Goal: Task Accomplishment & Management: Manage account settings

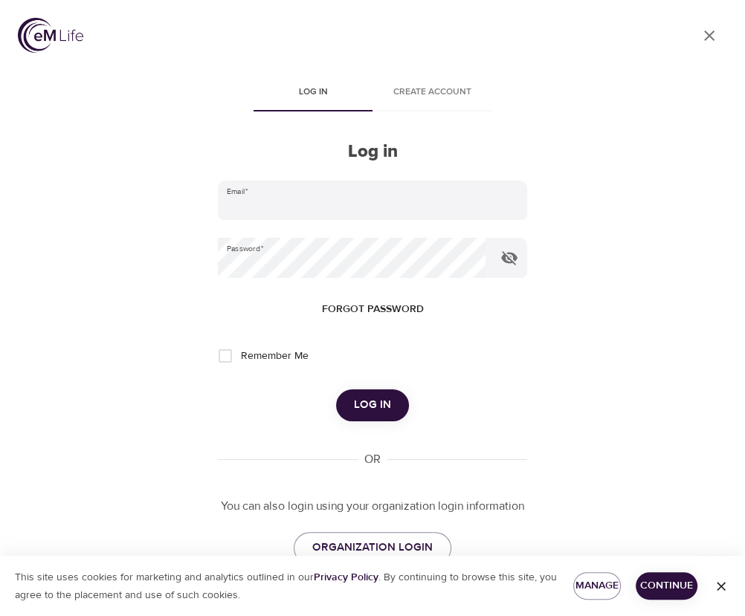
type input "[PERSON_NAME][EMAIL_ADDRESS][PERSON_NAME][DOMAIN_NAME]"
click at [379, 406] on span "Log in" at bounding box center [372, 404] width 37 height 19
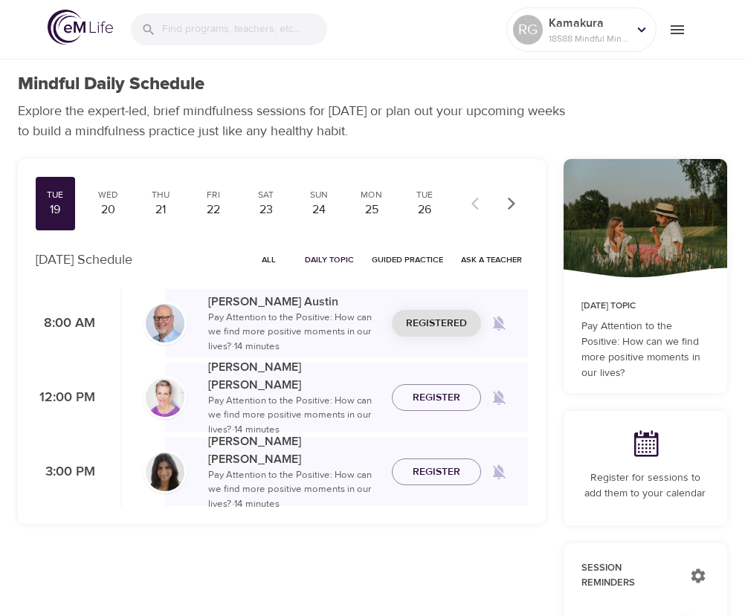
checkbox input "true"
